Goal: Navigation & Orientation: Find specific page/section

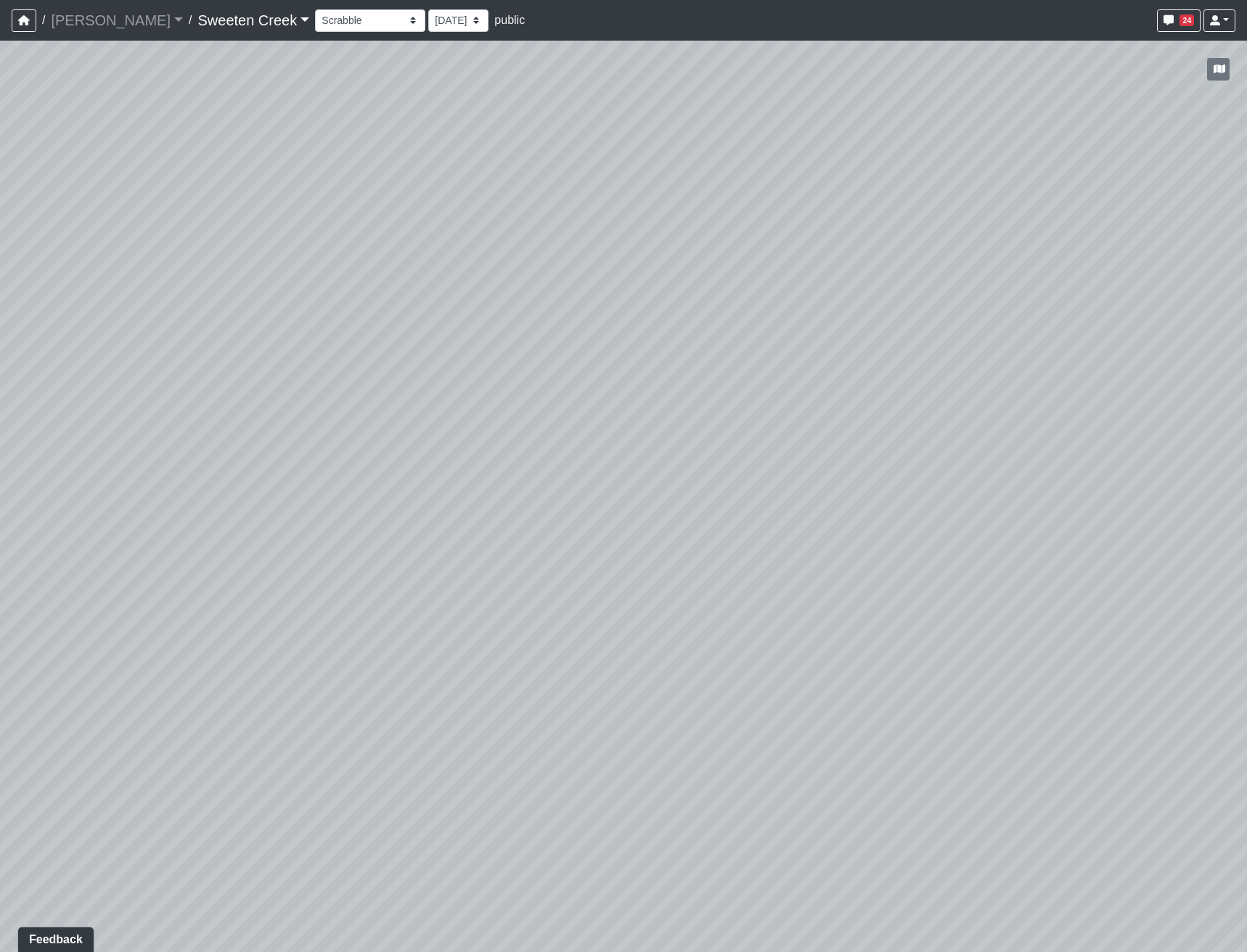
drag, startPoint x: 609, startPoint y: 600, endPoint x: 1173, endPoint y: 603, distance: 564.0
click at [1173, 603] on div "Loading... Office Loading... Reception Loading... Mailroom - Elevator Lobby Loa…" at bounding box center [623, 496] width 1247 height 912
drag, startPoint x: 922, startPoint y: 573, endPoint x: 234, endPoint y: 613, distance: 689.2
click at [252, 613] on div "Loading... Office Loading... Reception Loading... Mailroom - Elevator Lobby Loa…" at bounding box center [623, 496] width 1247 height 912
click at [750, 660] on icon at bounding box center [749, 662] width 44 height 44
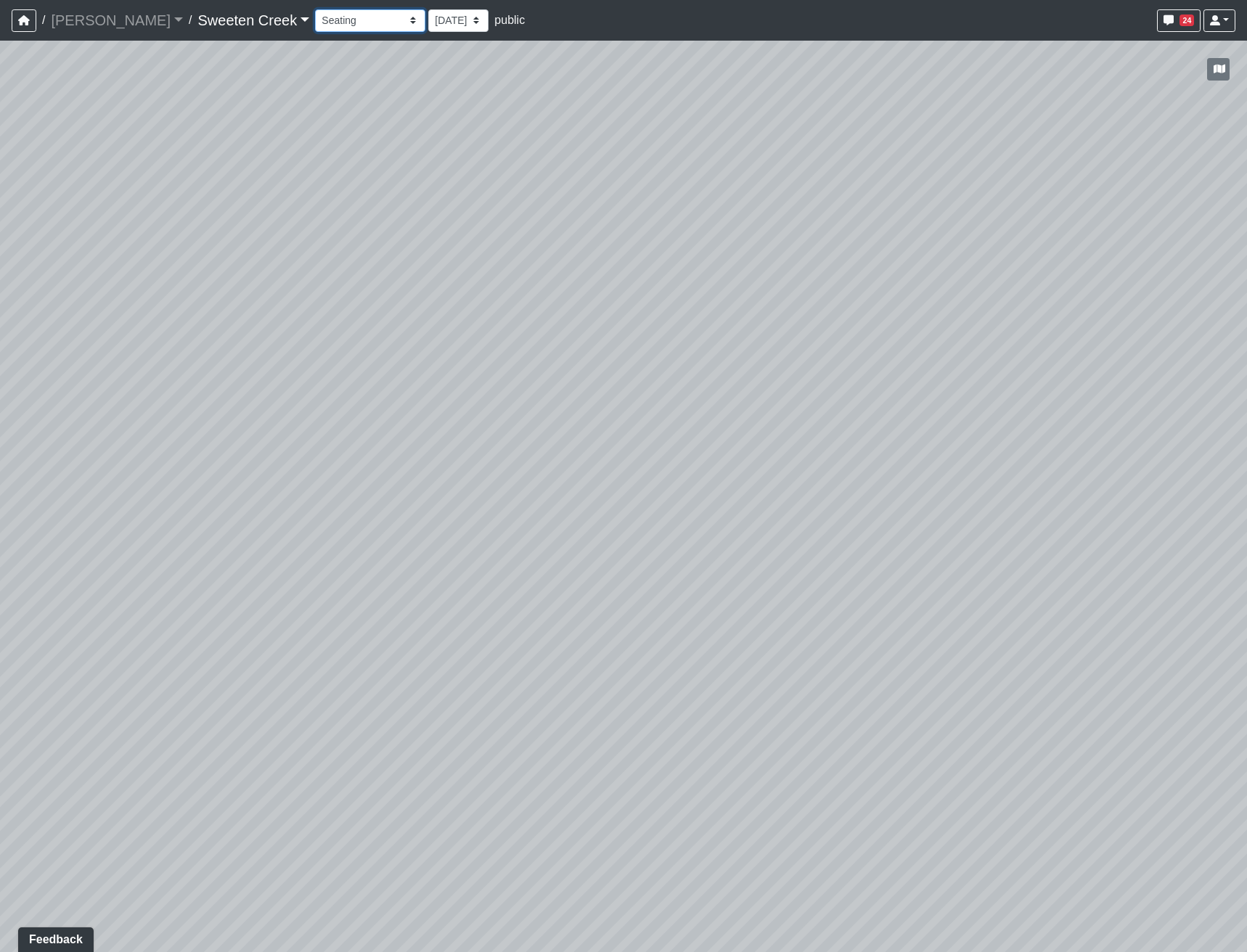
click at [315, 19] on select "Bistro Fitness - Hobby Booth Seating Counter Dining Dining 2 Elevators Elevator…" at bounding box center [370, 20] width 110 height 23
click at [589, 412] on div "Loading... Office Loading... Reception Loading... Mailroom - Elevator Lobby Loa…" at bounding box center [623, 496] width 1247 height 912
drag, startPoint x: 560, startPoint y: 493, endPoint x: 990, endPoint y: 463, distance: 431.0
click at [990, 463] on div "Loading... Office Loading... Reception Loading... Mailroom - Elevator Lobby Loa…" at bounding box center [623, 496] width 1247 height 912
drag, startPoint x: 698, startPoint y: 464, endPoint x: 1037, endPoint y: 312, distance: 371.5
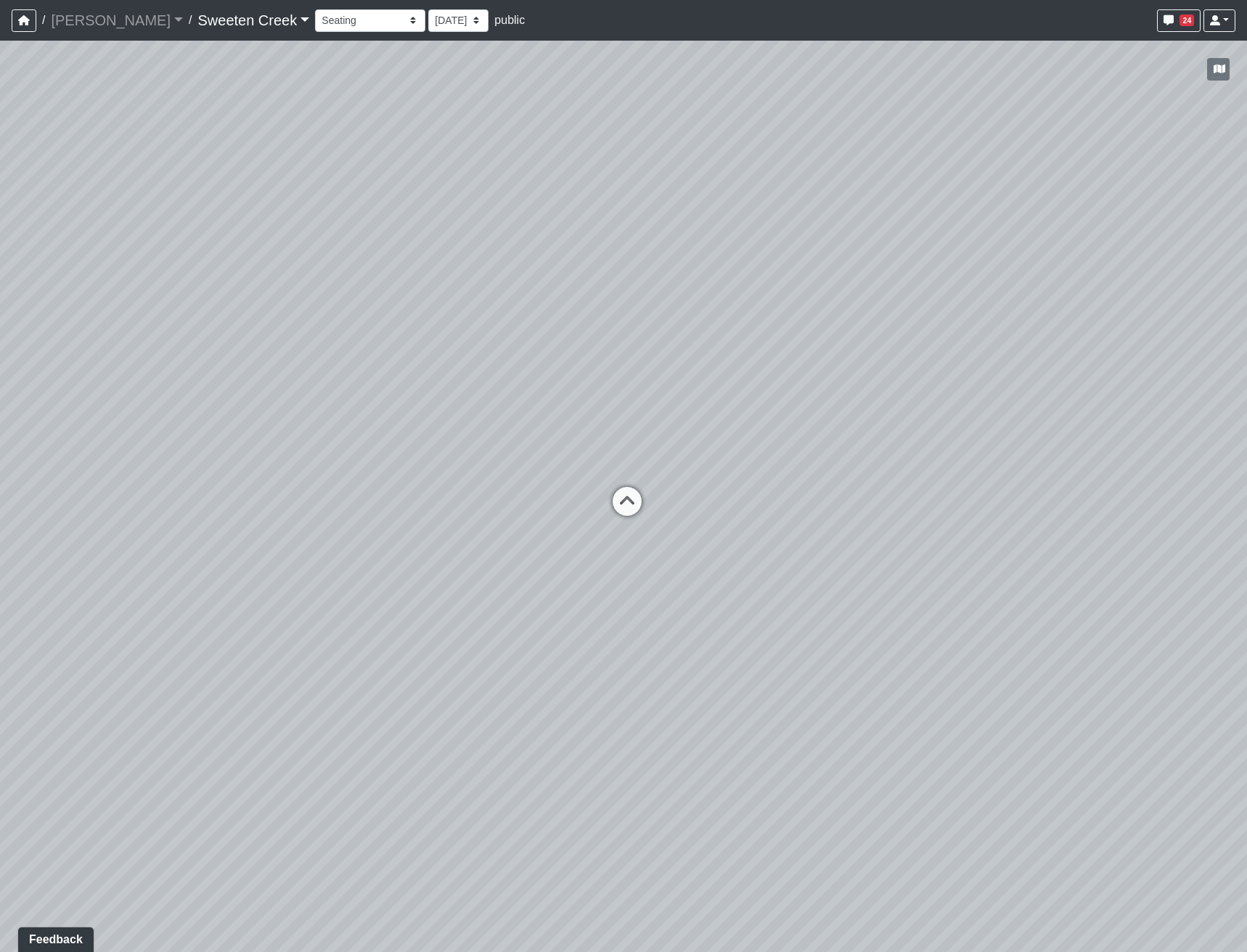
click at [1037, 312] on div "Loading... Office Loading... Reception Loading... Mailroom - Elevator Lobby Loa…" at bounding box center [623, 496] width 1247 height 912
drag, startPoint x: 940, startPoint y: 371, endPoint x: 362, endPoint y: 375, distance: 578.0
click at [520, 365] on div "Loading... Office Loading... Reception Loading... Mailroom - Elevator Lobby Loa…" at bounding box center [623, 496] width 1247 height 912
drag, startPoint x: 914, startPoint y: 635, endPoint x: 224, endPoint y: 566, distance: 693.4
click at [173, 572] on div "Loading... Office Loading... Reception Loading... Mailroom - Elevator Lobby Loa…" at bounding box center [623, 496] width 1247 height 912
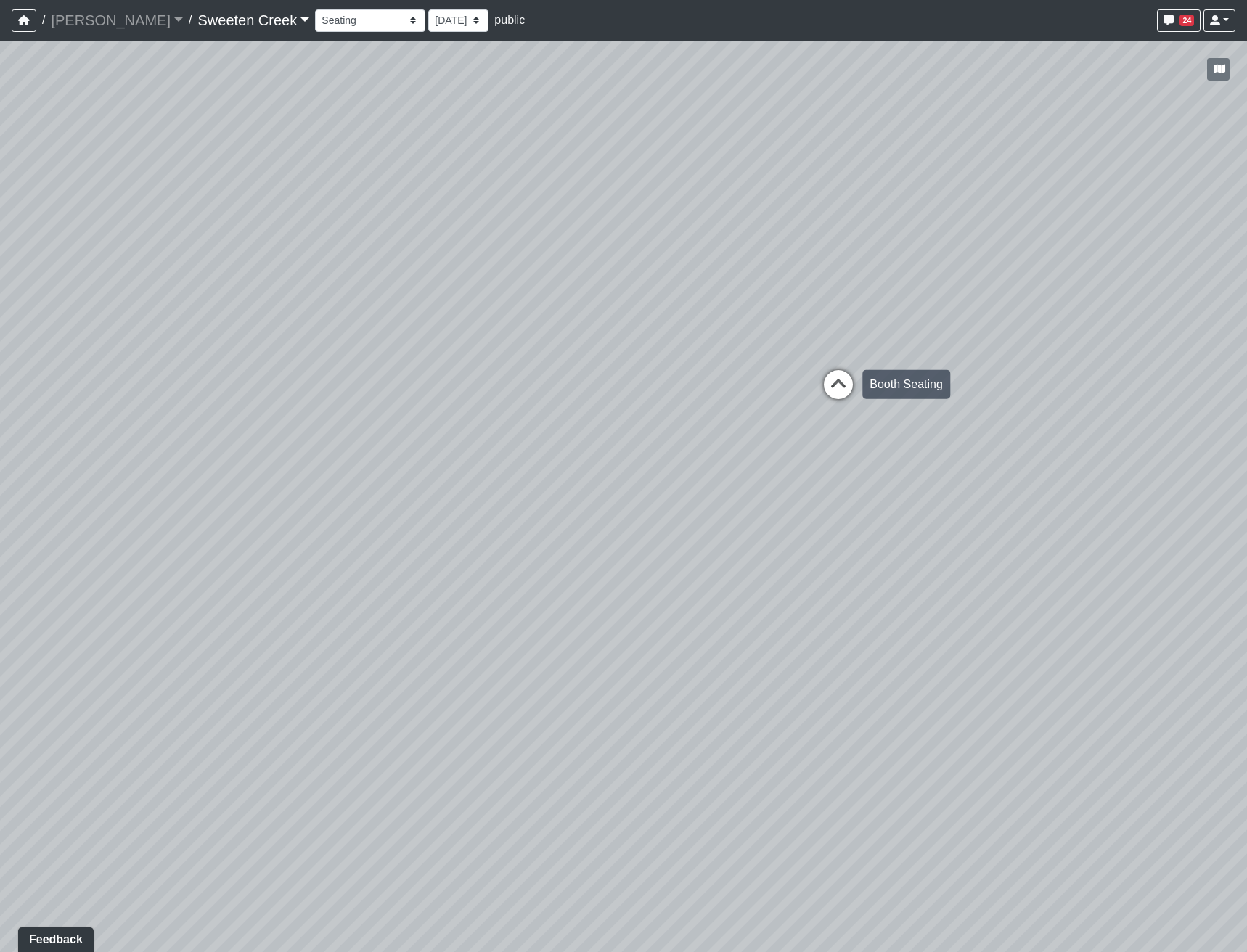
click at [834, 378] on icon at bounding box center [839, 392] width 44 height 44
drag, startPoint x: 242, startPoint y: 407, endPoint x: 1239, endPoint y: 387, distance: 997.2
click at [1239, 387] on div "Loading... Office Loading... Reception Loading... Mailroom - Elevator Lobby Loa…" at bounding box center [623, 496] width 1247 height 912
click at [807, 403] on div "Loading... Office Loading... Reception Loading... Mailroom - Elevator Lobby Loa…" at bounding box center [623, 496] width 1247 height 912
click at [581, 303] on icon at bounding box center [588, 303] width 44 height 44
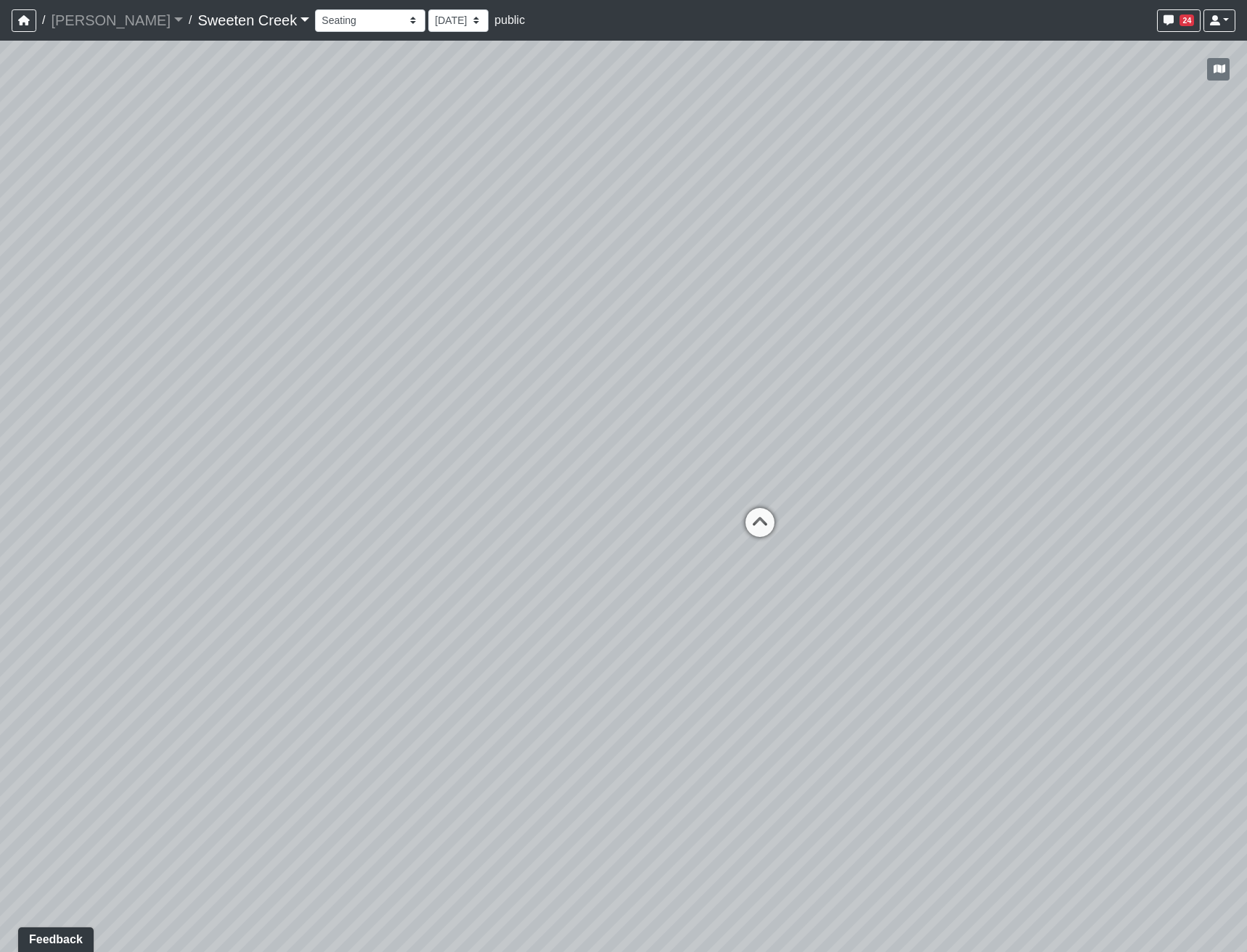
drag, startPoint x: 1013, startPoint y: 305, endPoint x: -24, endPoint y: 519, distance: 1058.9
click at [0, 519] on html "/ [PERSON_NAME] Loading... / Sweeten Creek Sweeten Creek Loading... [GEOGRAPHIC…" at bounding box center [623, 476] width 1247 height 952
drag, startPoint x: 1085, startPoint y: 622, endPoint x: 516, endPoint y: 553, distance: 573.2
click at [516, 553] on div "Loading... Office Loading... Reception Loading... Mailroom - Elevator Lobby Loa…" at bounding box center [623, 496] width 1247 height 912
drag, startPoint x: 951, startPoint y: 569, endPoint x: 777, endPoint y: 567, distance: 174.0
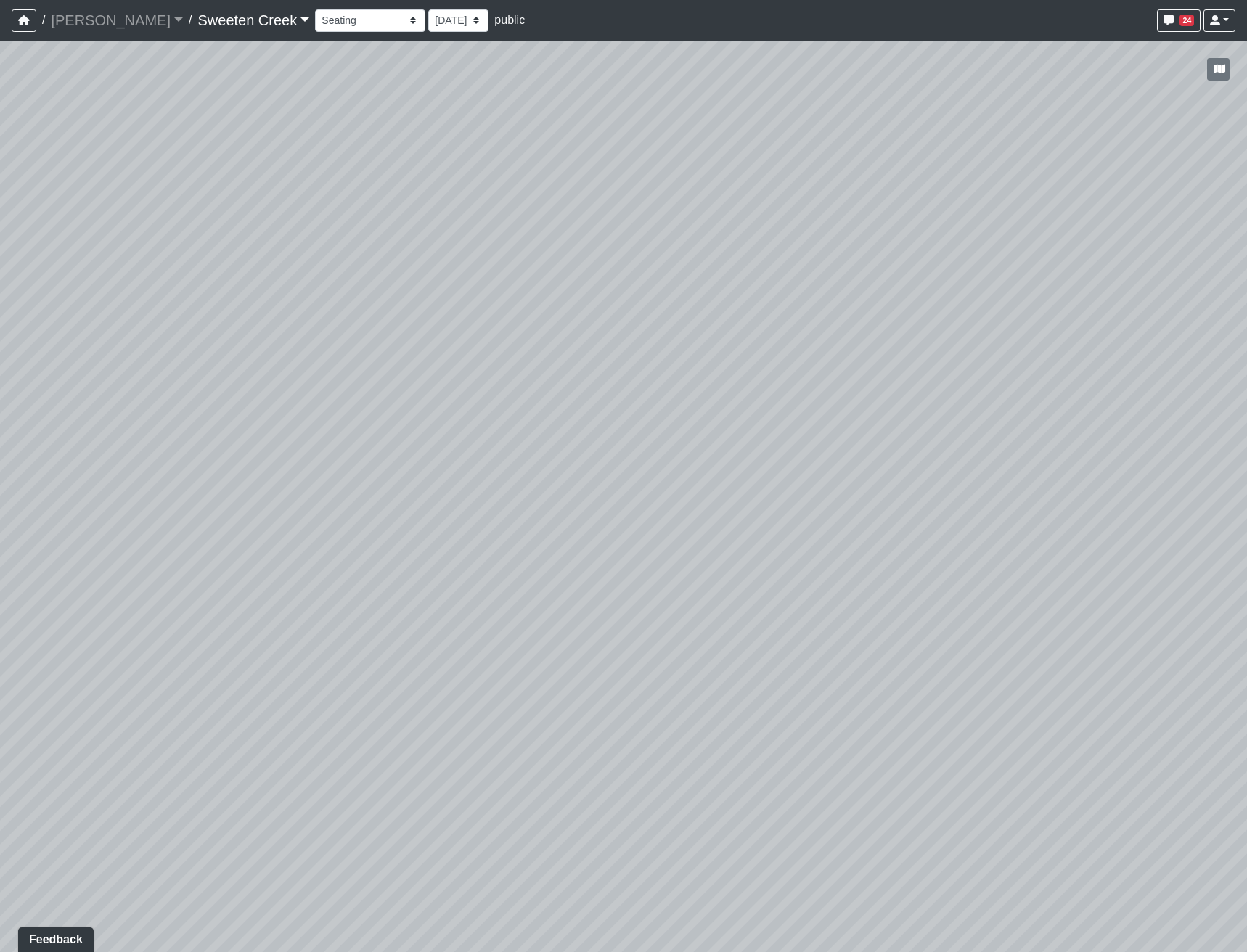
click at [777, 567] on div "Loading... Office Loading... Reception Loading... Mailroom - Elevator Lobby Loa…" at bounding box center [623, 496] width 1247 height 912
click at [662, 419] on div "Loading... Office Loading... Reception Loading... Mailroom - Elevator Lobby Loa…" at bounding box center [623, 496] width 1247 height 912
click at [1217, 67] on icon "button" at bounding box center [1220, 69] width 12 height 10
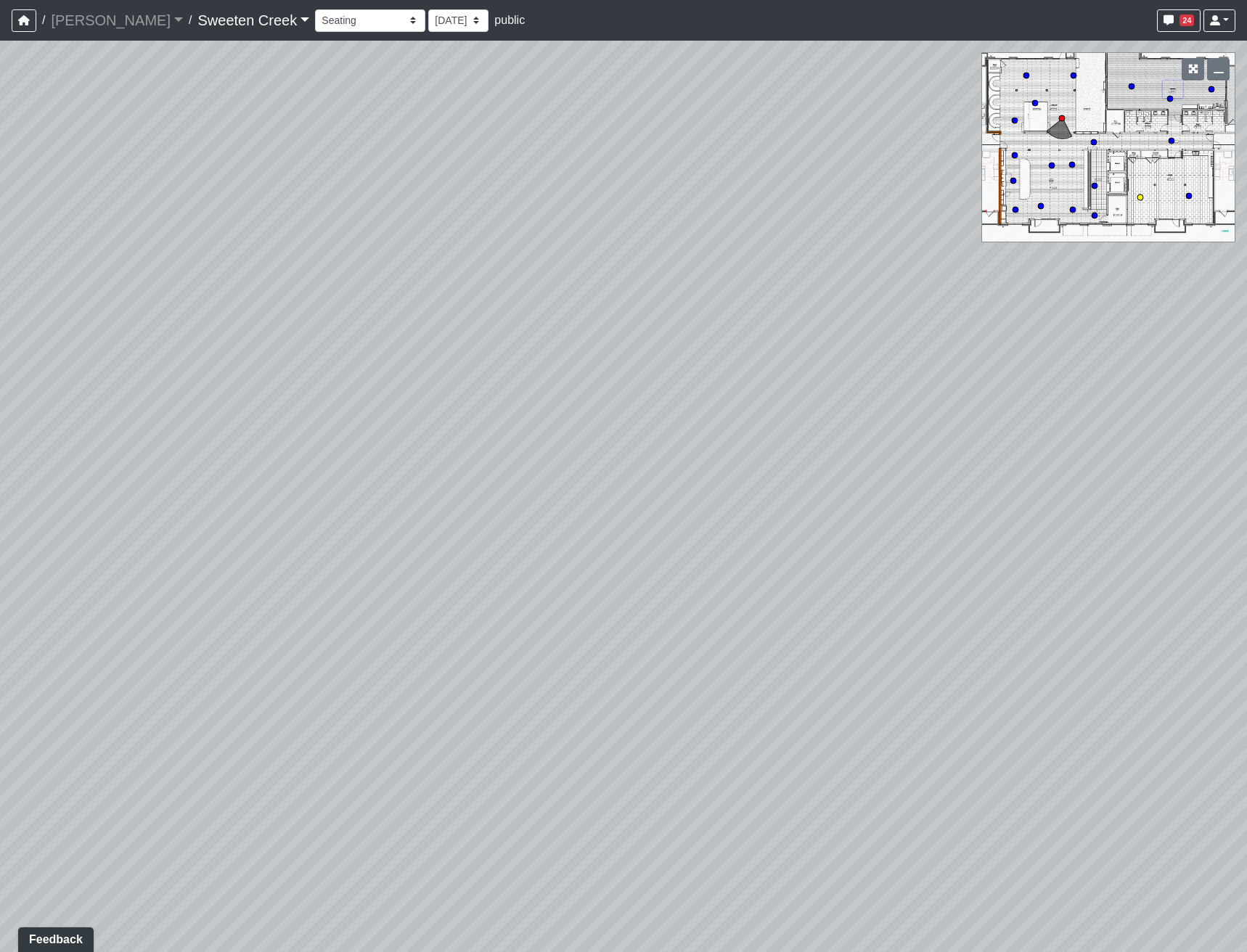
click at [1140, 196] on circle at bounding box center [1140, 197] width 6 height 6
drag, startPoint x: 418, startPoint y: 315, endPoint x: 752, endPoint y: 303, distance: 334.2
click at [989, 301] on div "Loading... Office Loading... Reception Loading... Mailroom - Elevator Lobby Loa…" at bounding box center [623, 496] width 1247 height 912
drag, startPoint x: 603, startPoint y: 284, endPoint x: 1063, endPoint y: 208, distance: 466.2
click at [1061, 210] on div "Loading... Office Loading... Reception Loading... Mailroom - Elevator Lobby Loa…" at bounding box center [623, 496] width 1247 height 912
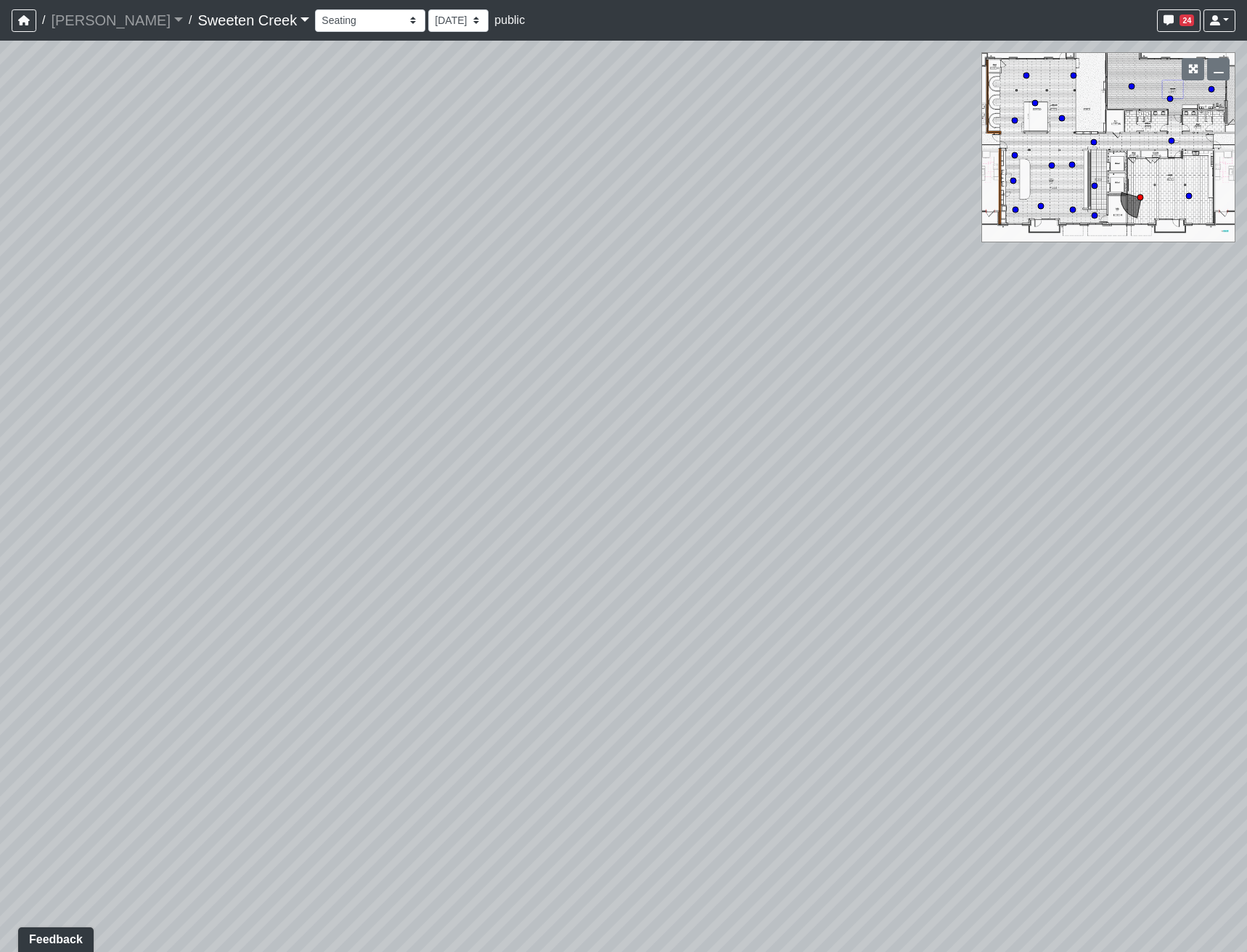
drag, startPoint x: 535, startPoint y: 375, endPoint x: 733, endPoint y: 330, distance: 203.0
click at [868, 326] on div "Loading... Office Loading... Reception Loading... Mailroom - Elevator Lobby Loa…" at bounding box center [623, 496] width 1247 height 912
drag, startPoint x: 197, startPoint y: 387, endPoint x: 935, endPoint y: 311, distance: 741.9
click at [930, 310] on div "Loading... Office Loading... Reception Loading... Mailroom - Elevator Lobby Loa…" at bounding box center [623, 496] width 1247 height 912
drag, startPoint x: 280, startPoint y: 329, endPoint x: 280, endPoint y: 457, distance: 128.0
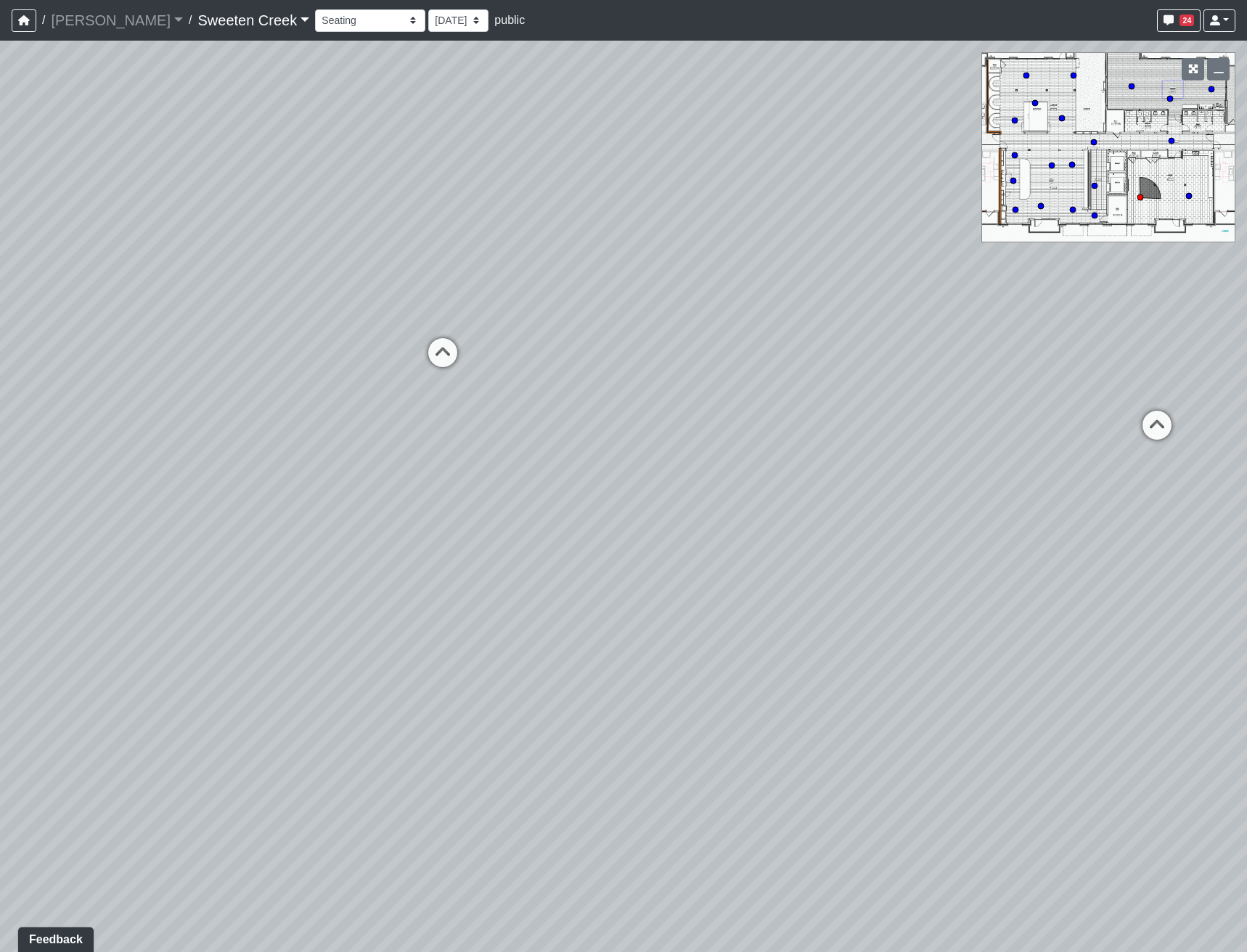
click at [280, 457] on div "Loading... Office Loading... Reception Loading... Mailroom - Elevator Lobby Loa…" at bounding box center [623, 496] width 1247 height 912
drag, startPoint x: 103, startPoint y: 407, endPoint x: 698, endPoint y: 407, distance: 595.0
click at [813, 391] on div "Loading... Office Loading... Reception Loading... Mailroom - Elevator Lobby Loa…" at bounding box center [623, 496] width 1247 height 912
drag, startPoint x: 450, startPoint y: 471, endPoint x: 874, endPoint y: 588, distance: 439.8
click at [874, 588] on div "Loading... Office Loading... Reception Loading... Mailroom - Elevator Lobby Loa…" at bounding box center [623, 496] width 1247 height 912
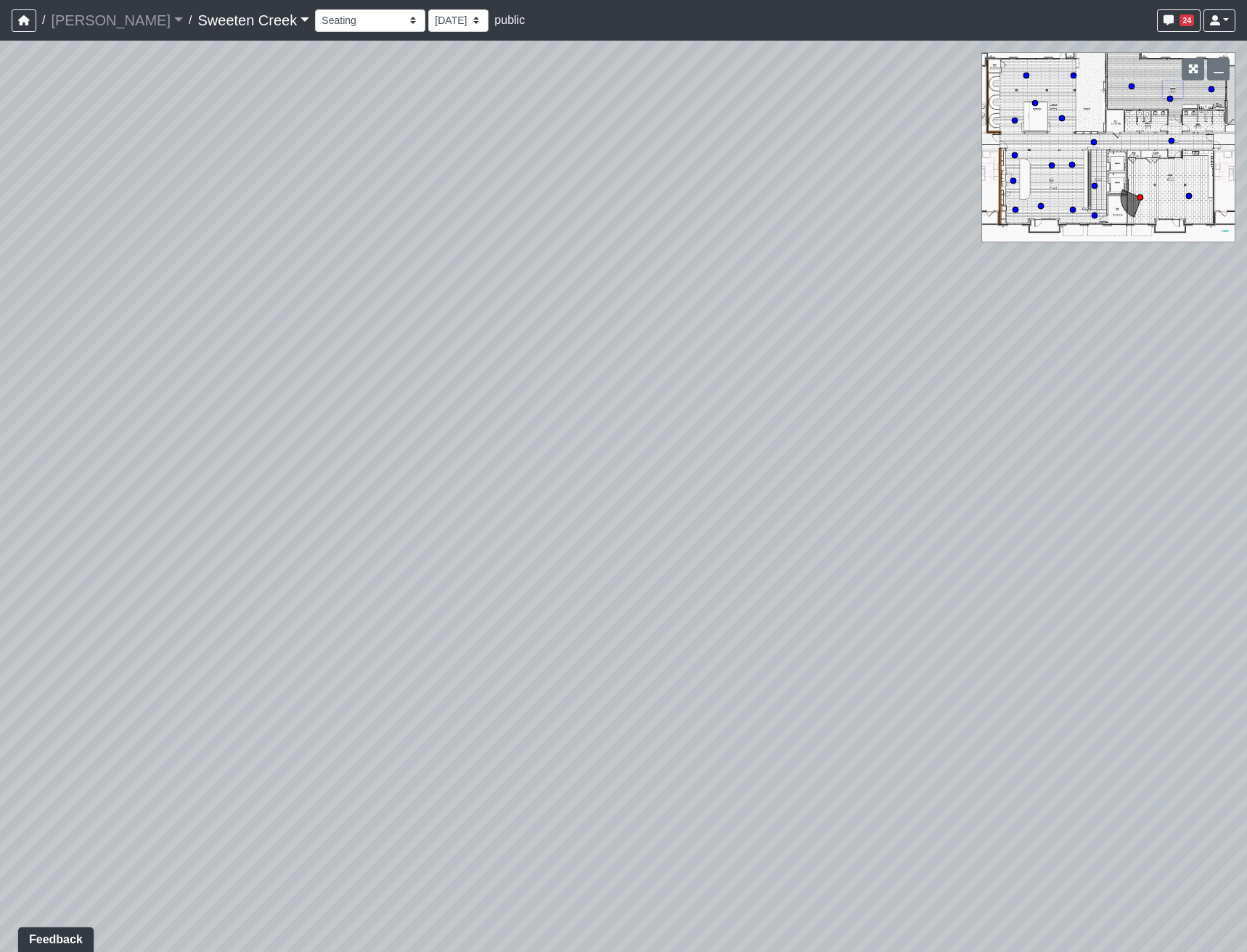
drag, startPoint x: 418, startPoint y: 479, endPoint x: 440, endPoint y: 487, distance: 23.4
click at [440, 487] on div "Loading... Office Loading... Reception Loading... Mailroom - Elevator Lobby Loa…" at bounding box center [623, 496] width 1247 height 912
drag, startPoint x: 946, startPoint y: 614, endPoint x: 0, endPoint y: 512, distance: 951.5
click at [0, 512] on div "Loading... Office Loading... Reception Loading... Mailroom - Elevator Lobby Loa…" at bounding box center [623, 496] width 1247 height 912
drag, startPoint x: 308, startPoint y: 452, endPoint x: 623, endPoint y: 495, distance: 317.9
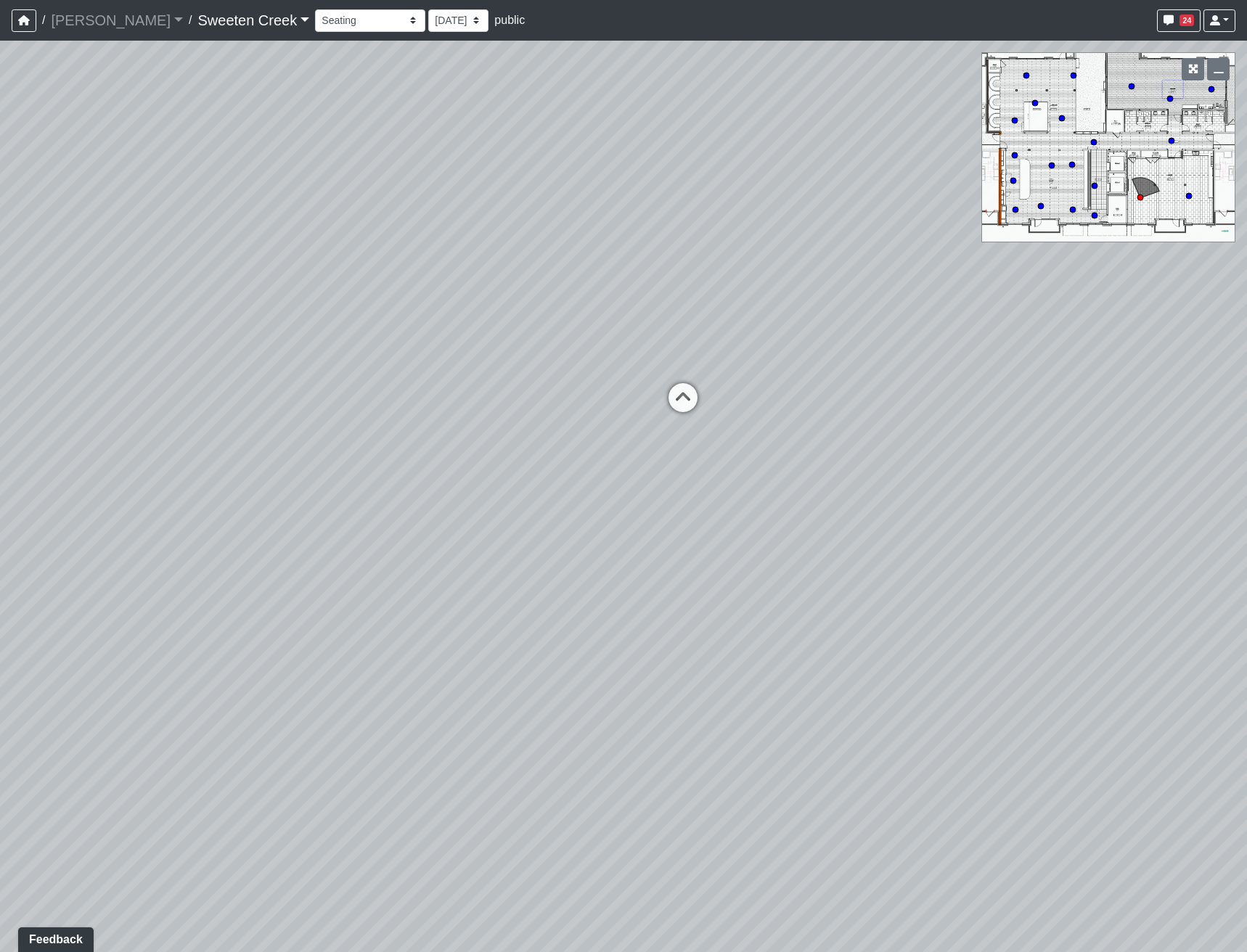
click at [823, 536] on div "Loading... Office Loading... Reception Loading... Mailroom - Elevator Lobby Loa…" at bounding box center [623, 496] width 1247 height 912
drag, startPoint x: 397, startPoint y: 421, endPoint x: 495, endPoint y: 508, distance: 131.0
click at [495, 508] on div "Loading... Office Loading... Reception Loading... Mailroom - Elevator Lobby Loa…" at bounding box center [623, 496] width 1247 height 912
click at [1186, 197] on circle at bounding box center [1189, 195] width 6 height 6
select select "2H77XdeJKUtA8xxmerksDG"
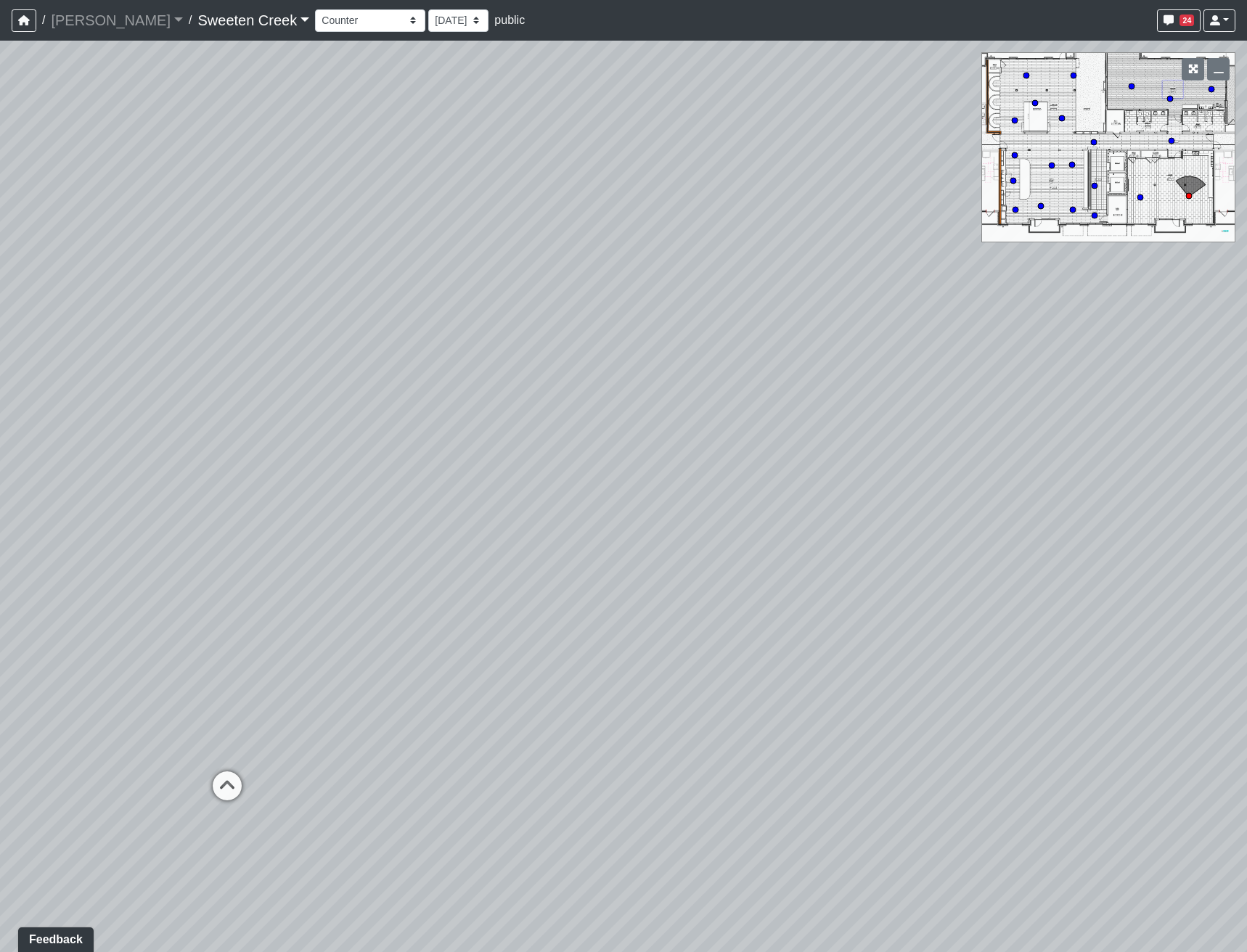
drag, startPoint x: 451, startPoint y: 386, endPoint x: 659, endPoint y: 361, distance: 209.5
click at [659, 361] on div "Loading... Office Loading... Reception Loading... Mailroom - Elevator Lobby Loa…" at bounding box center [623, 496] width 1247 height 912
drag, startPoint x: 350, startPoint y: 445, endPoint x: 973, endPoint y: 387, distance: 625.7
click at [978, 371] on div "Loading... Office Loading... Reception Loading... Mailroom - Elevator Lobby Loa…" at bounding box center [623, 496] width 1247 height 912
drag, startPoint x: 558, startPoint y: 473, endPoint x: 501, endPoint y: 458, distance: 58.9
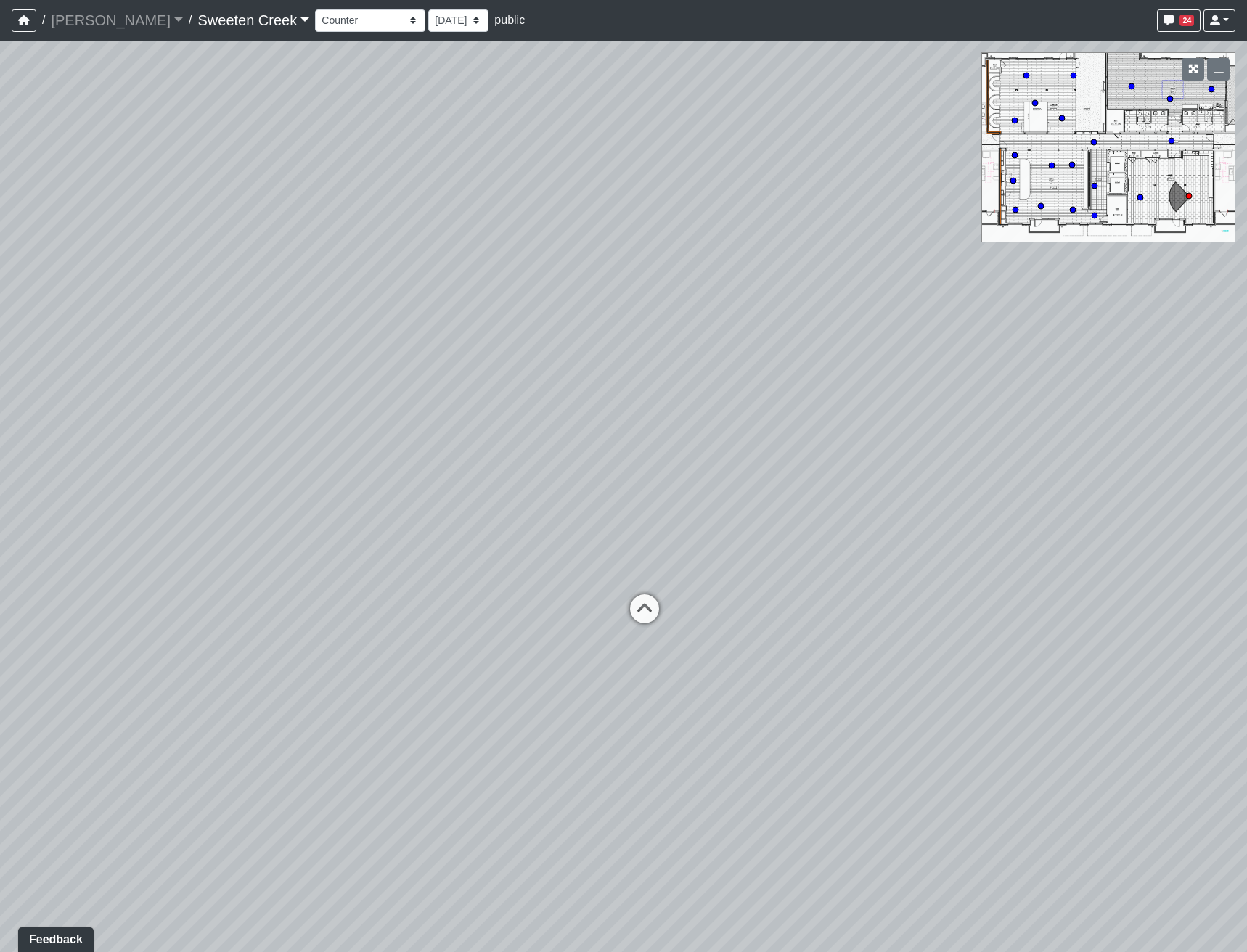
click at [501, 458] on div "Loading... Office Loading... Reception Loading... Mailroom - Elevator Lobby Loa…" at bounding box center [623, 496] width 1247 height 912
